Goal: Download file/media

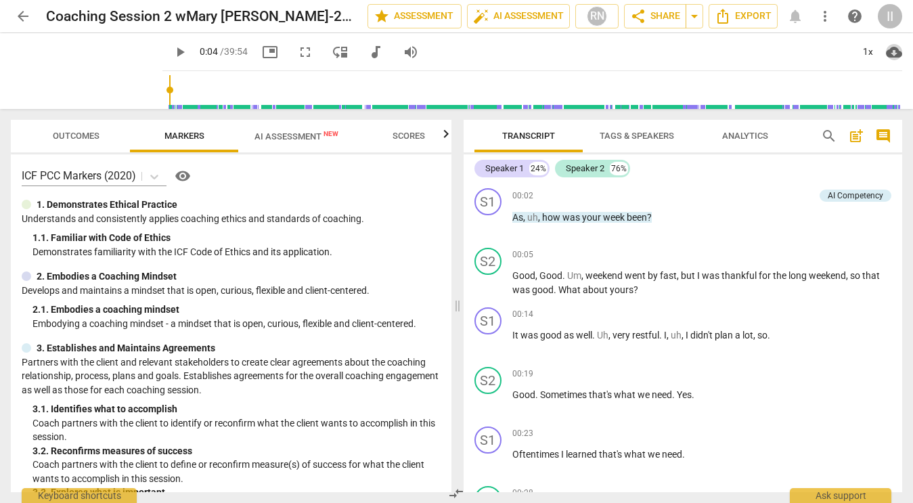
click at [890, 54] on span "cloud_download" at bounding box center [894, 52] width 16 height 16
click at [736, 31] on div at bounding box center [456, 251] width 913 height 503
click at [741, 20] on span "Export" at bounding box center [743, 16] width 57 height 16
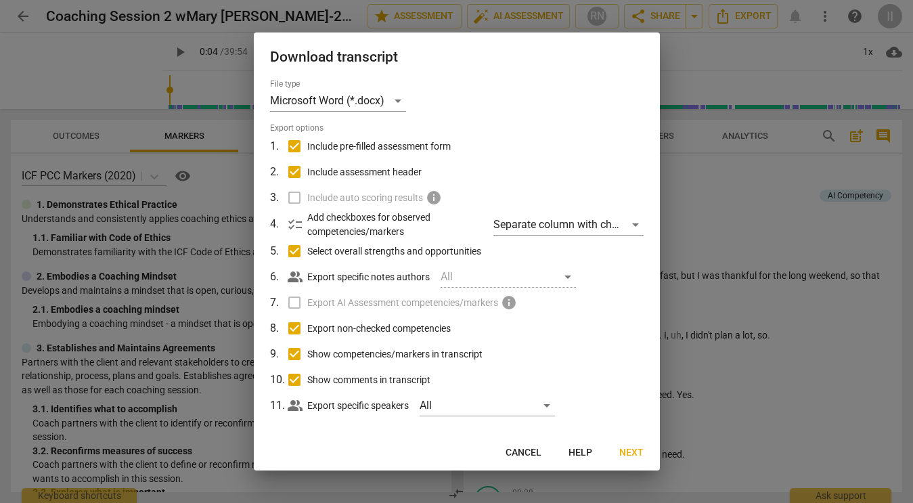
click at [734, 179] on div at bounding box center [456, 251] width 913 height 503
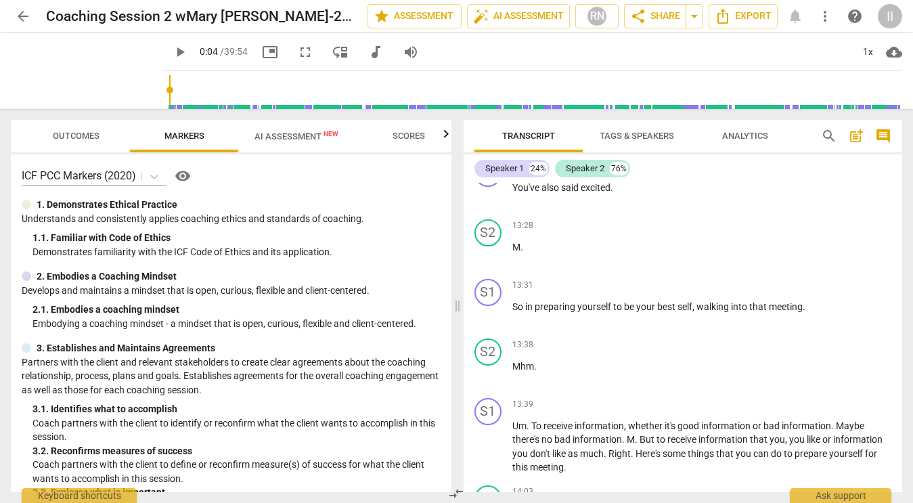
scroll to position [2848, 0]
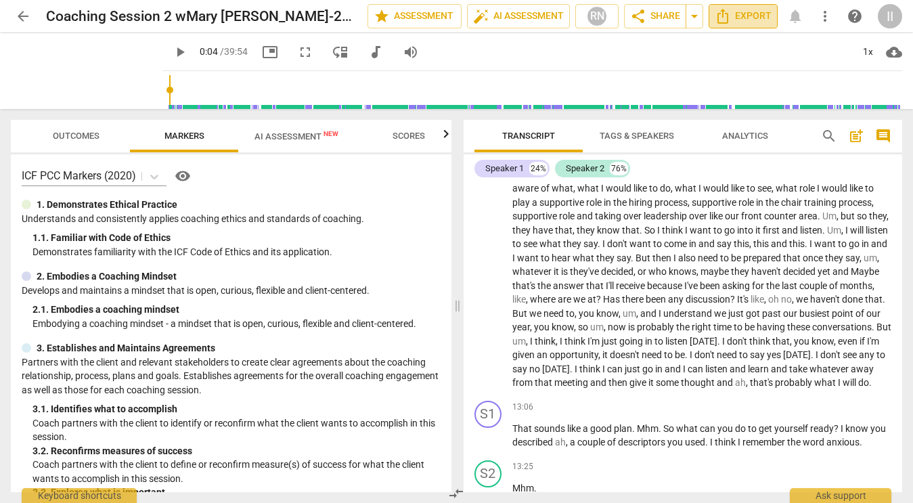
click at [726, 16] on icon "Export" at bounding box center [723, 16] width 16 height 16
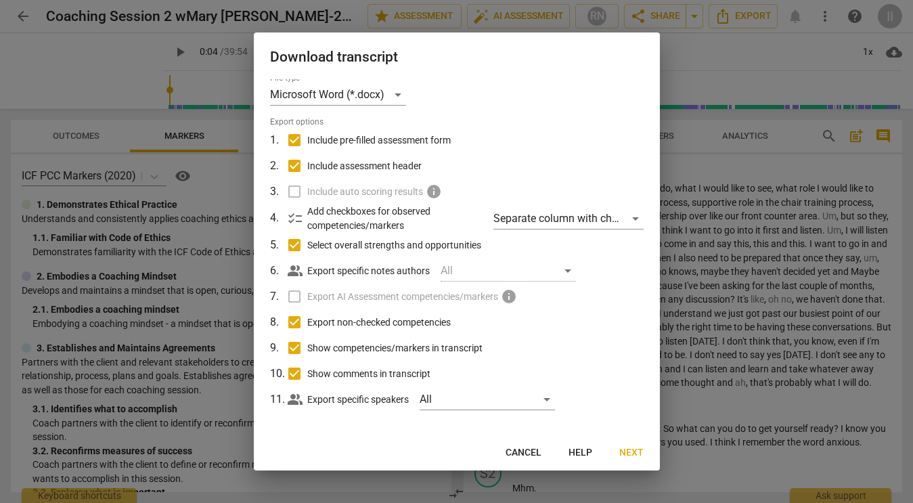
scroll to position [0, 0]
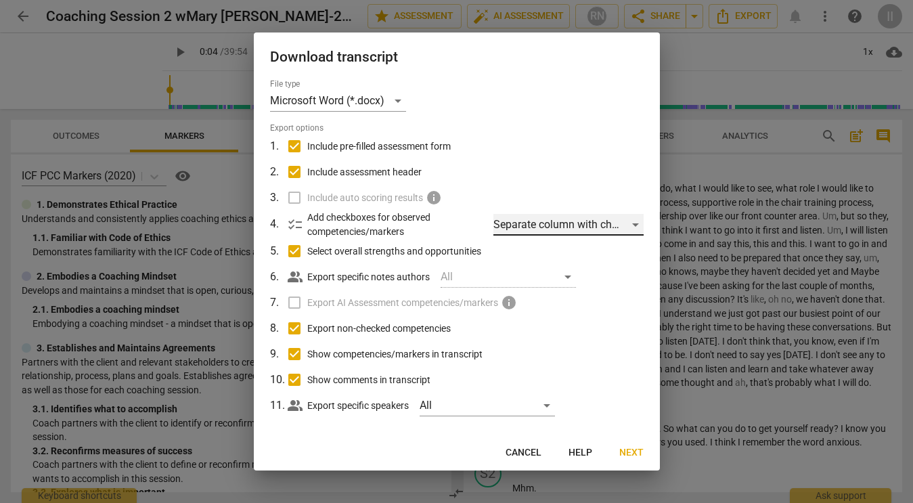
click at [560, 223] on div "Separate column with check marks" at bounding box center [568, 225] width 150 height 22
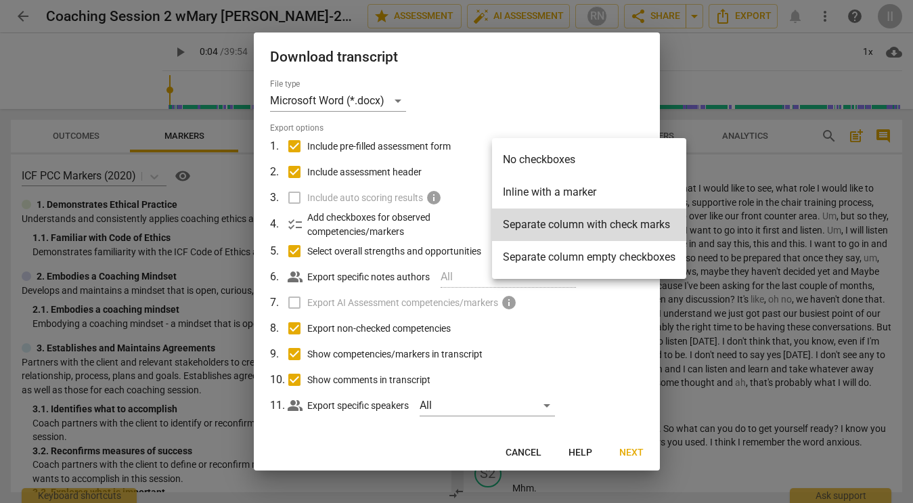
click at [590, 304] on div at bounding box center [456, 251] width 913 height 503
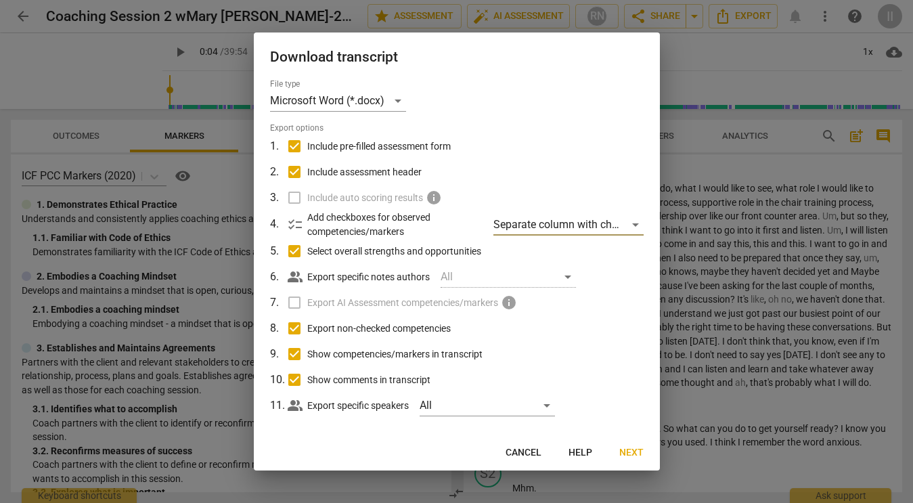
click at [621, 449] on span "Next" at bounding box center [631, 453] width 24 height 14
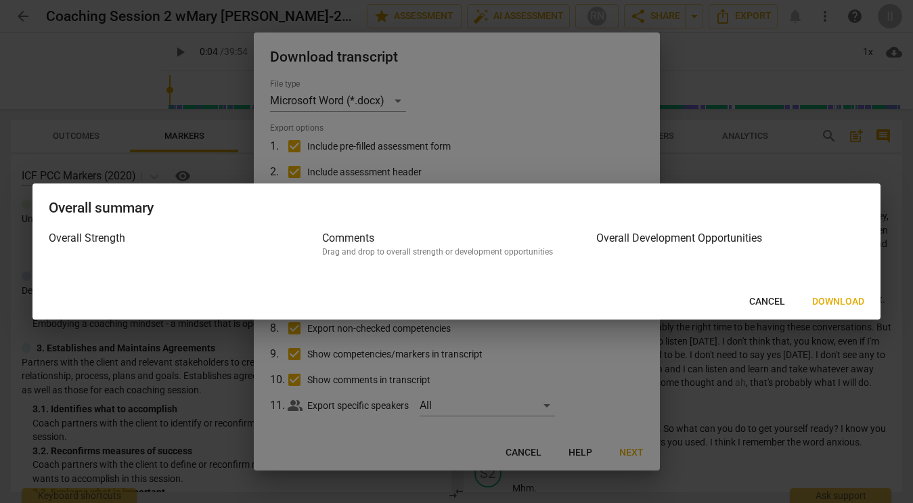
click at [826, 298] on span "Download" at bounding box center [838, 302] width 52 height 14
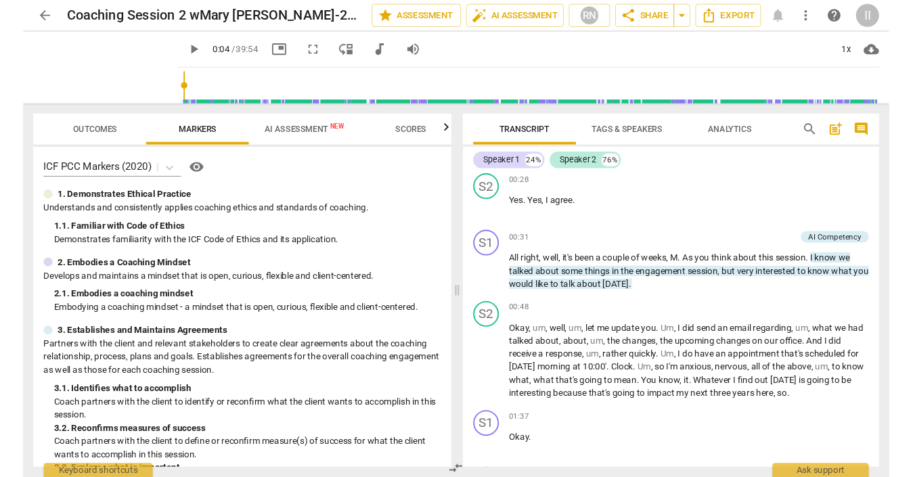
scroll to position [375, 0]
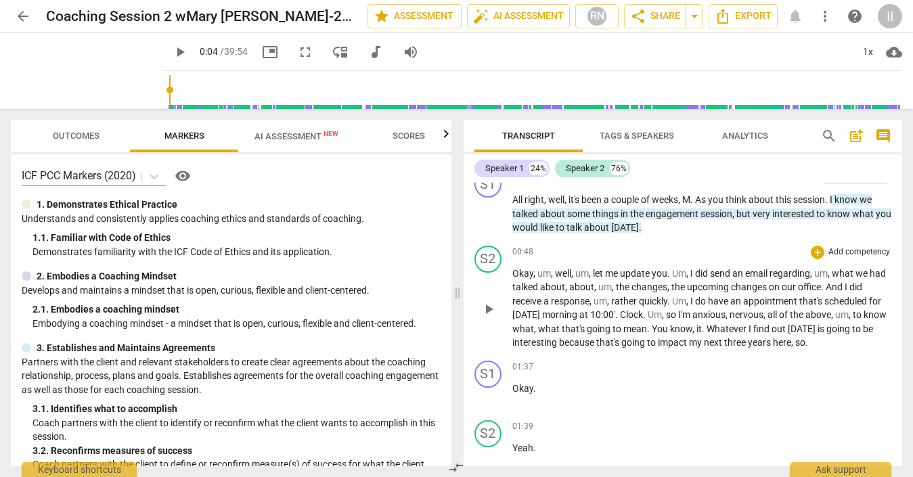
type input "5"
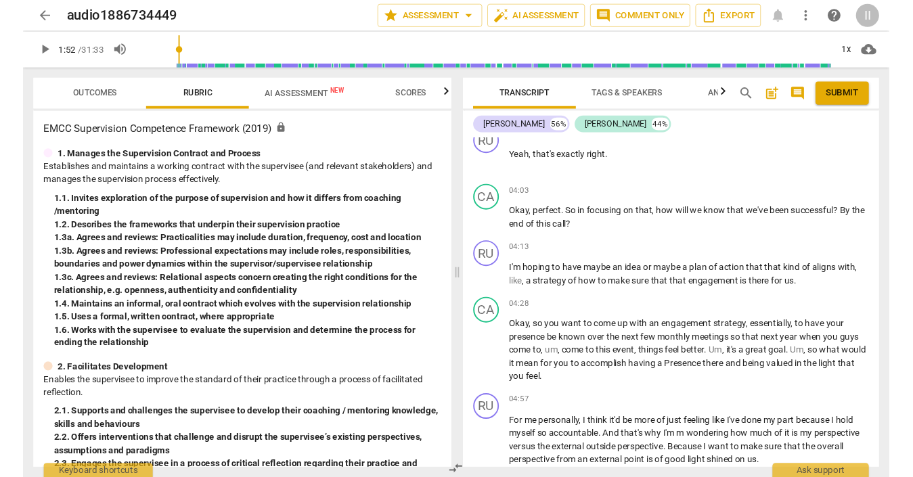
scroll to position [1152, 0]
